Goal: Use online tool/utility: Utilize a website feature to perform a specific function

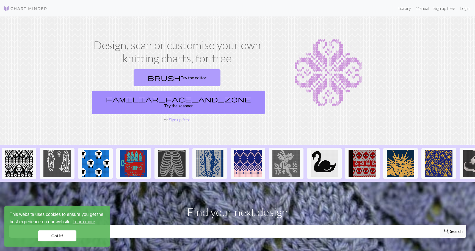
click at [140, 74] on link "brush Try the editor" at bounding box center [177, 77] width 87 height 17
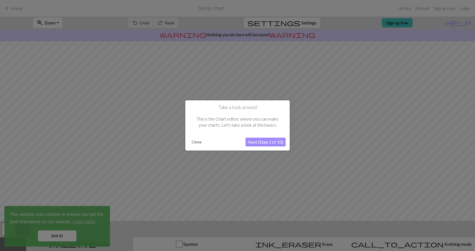
click at [195, 144] on button "Close" at bounding box center [197, 142] width 14 height 8
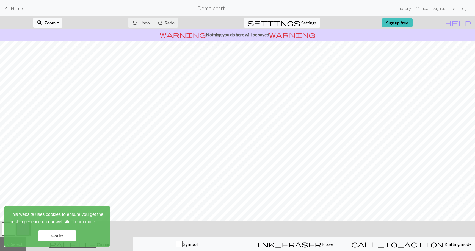
click at [68, 232] on link "Got it!" at bounding box center [57, 236] width 39 height 11
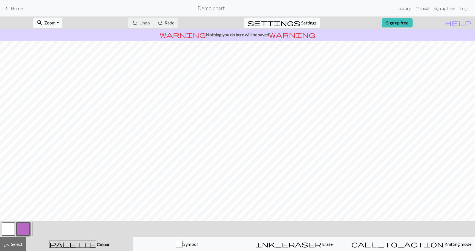
click at [20, 6] on span "Home" at bounding box center [17, 8] width 12 height 5
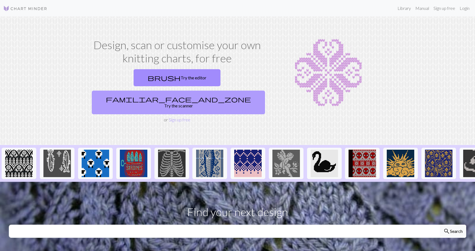
click at [205, 95] on span "familiar_face_and_zone" at bounding box center [178, 99] width 145 height 8
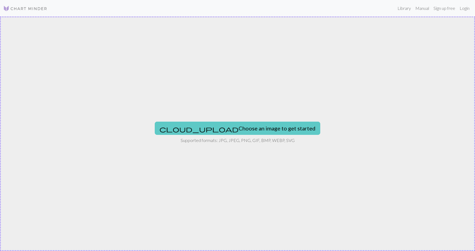
click at [232, 131] on button "cloud_upload Choose an image to get started" at bounding box center [238, 128] width 166 height 13
type input "C:\fakepath\Funko_Logo_Crown_black_RGB.png"
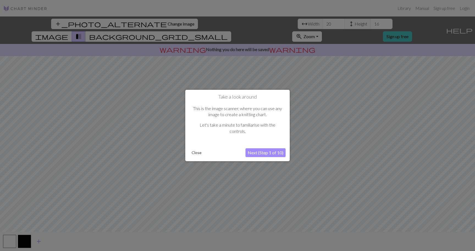
click at [266, 151] on button "Next (Step 1 of 10)" at bounding box center [266, 153] width 40 height 9
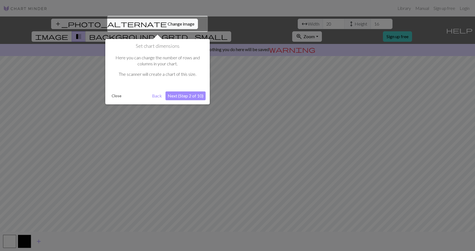
click at [171, 95] on button "Next (Step 2 of 10)" at bounding box center [186, 96] width 40 height 9
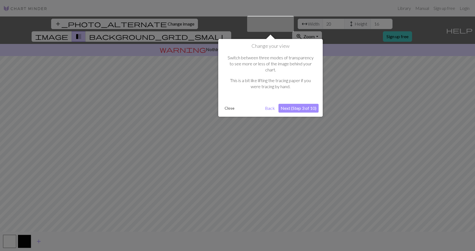
click at [284, 104] on button "Next (Step 3 of 10)" at bounding box center [299, 108] width 40 height 9
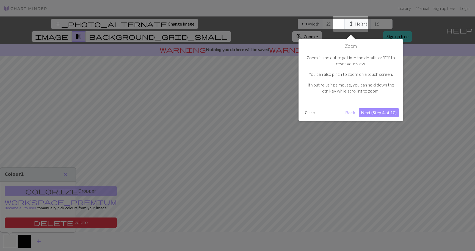
click at [384, 112] on button "Next (Step 4 of 10)" at bounding box center [379, 112] width 40 height 9
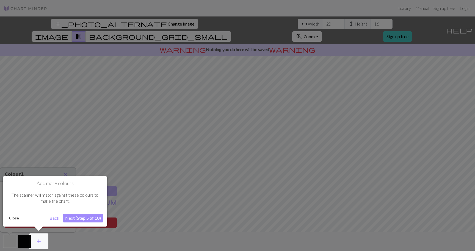
click at [70, 220] on button "Next (Step 5 of 10)" at bounding box center [83, 218] width 40 height 9
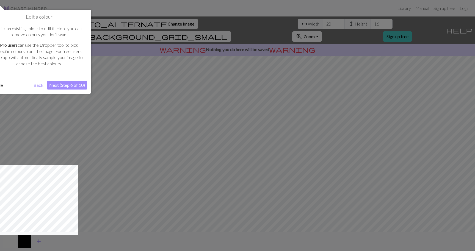
click at [68, 84] on button "Next (Step 6 of 10)" at bounding box center [67, 85] width 40 height 9
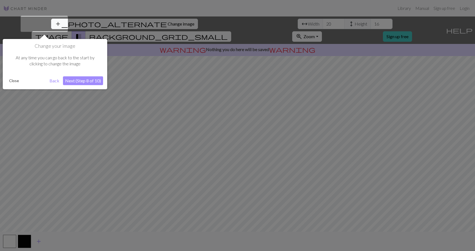
click at [77, 77] on button "Next (Step 8 of 10)" at bounding box center [83, 80] width 40 height 9
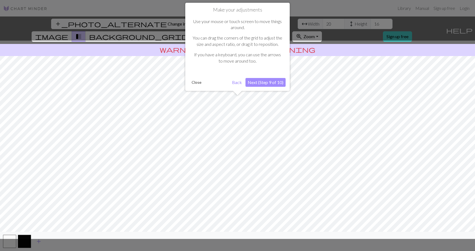
click at [259, 80] on button "Next (Step 9 of 10)" at bounding box center [266, 82] width 40 height 9
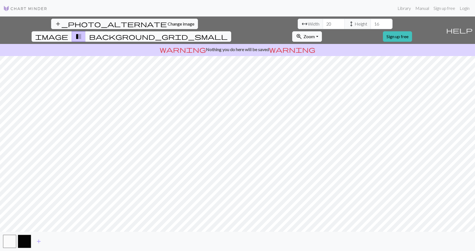
click at [228, 33] on span "background_grid_small" at bounding box center [158, 37] width 139 height 8
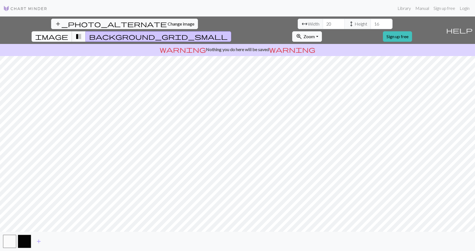
click at [68, 33] on span "image" at bounding box center [51, 37] width 33 height 8
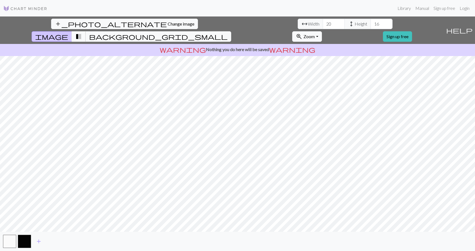
click at [82, 33] on span "transition_fade" at bounding box center [78, 37] width 7 height 8
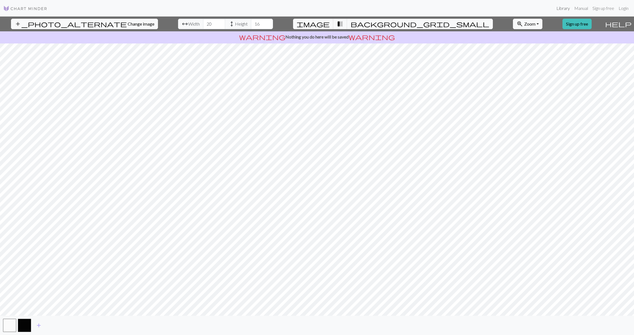
click at [475, 10] on link "Library" at bounding box center [563, 8] width 18 height 11
